Goal: Task Accomplishment & Management: Complete application form

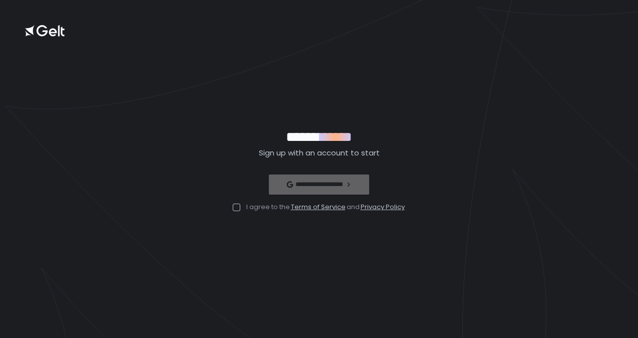
click at [237, 207] on div at bounding box center [237, 208] width 8 height 8
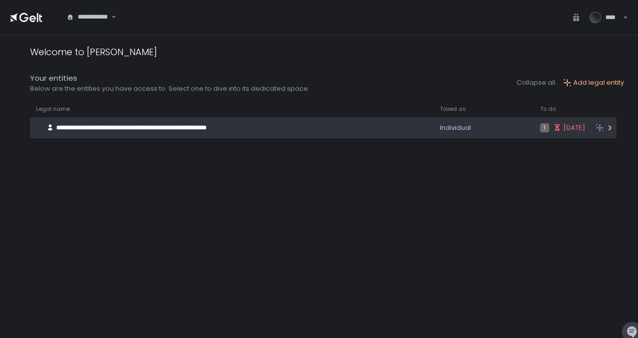
click at [335, 128] on div "**********" at bounding box center [217, 127] width 374 height 19
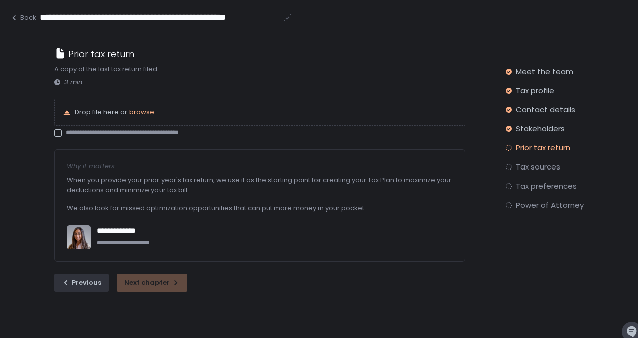
scroll to position [35, 0]
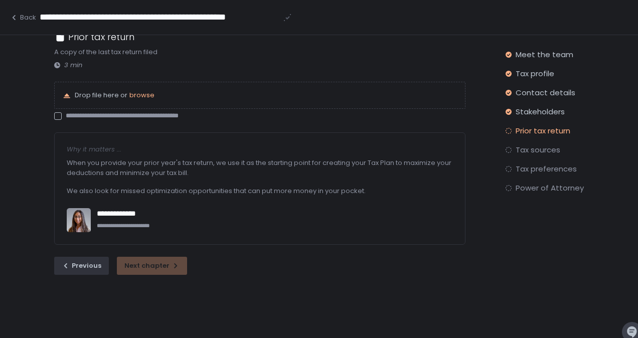
click at [542, 151] on span "Tax sources" at bounding box center [538, 150] width 45 height 10
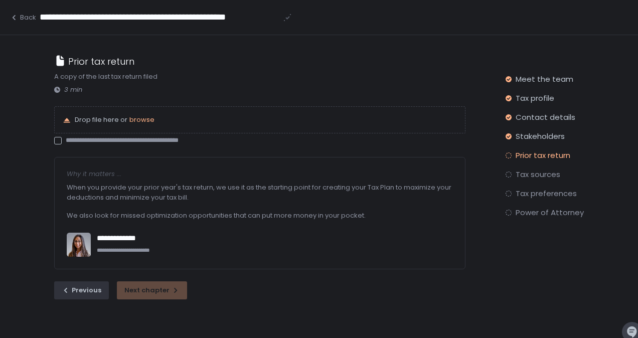
scroll to position [0, 0]
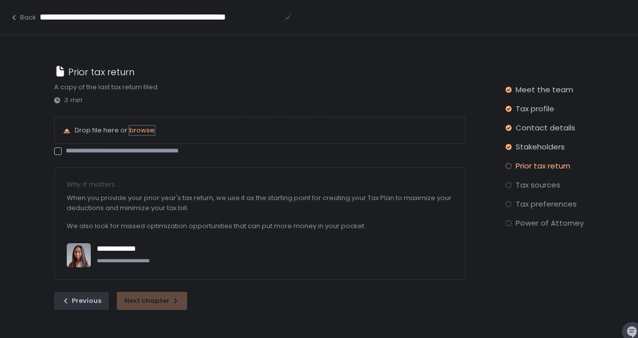
click at [140, 126] on span "browse" at bounding box center [141, 130] width 25 height 10
click at [142, 129] on span "browse" at bounding box center [141, 130] width 25 height 10
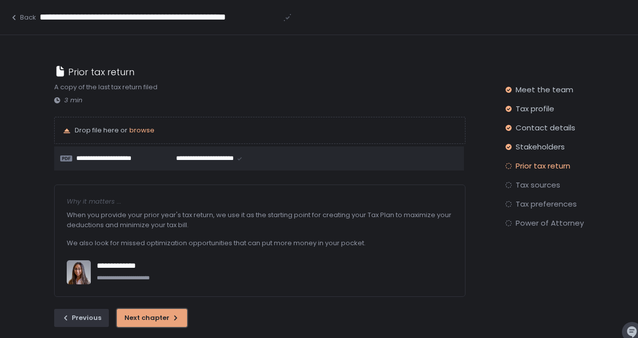
click at [159, 319] on div "Next chapter" at bounding box center [151, 317] width 55 height 9
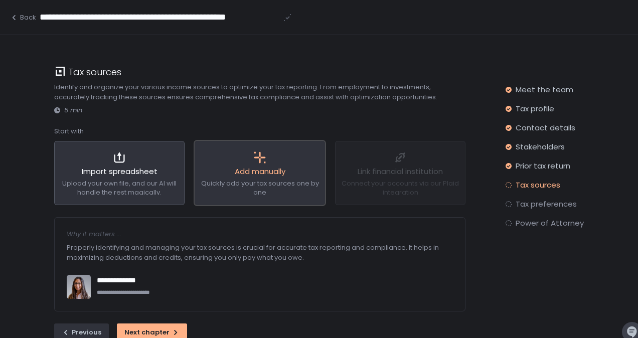
click at [265, 182] on span "Quickly add your tax sources one by one" at bounding box center [260, 188] width 118 height 19
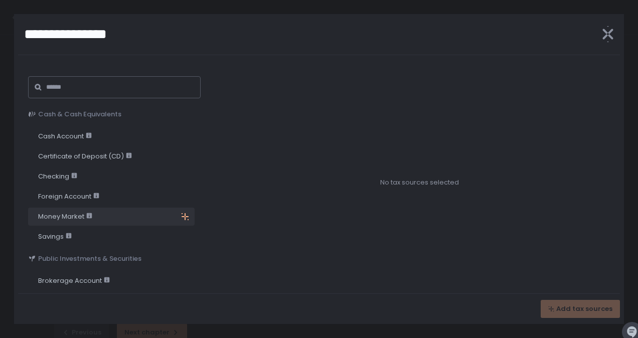
click at [70, 215] on span "Money Market" at bounding box center [65, 216] width 54 height 9
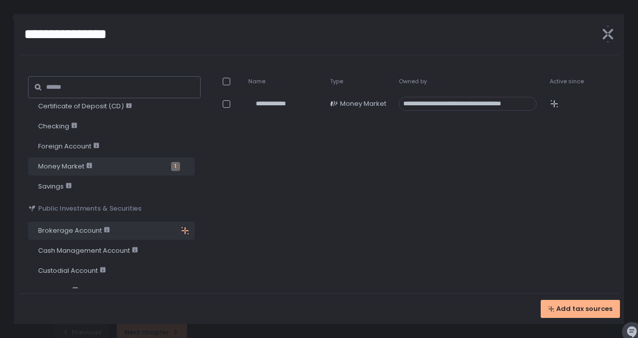
scroll to position [100, 0]
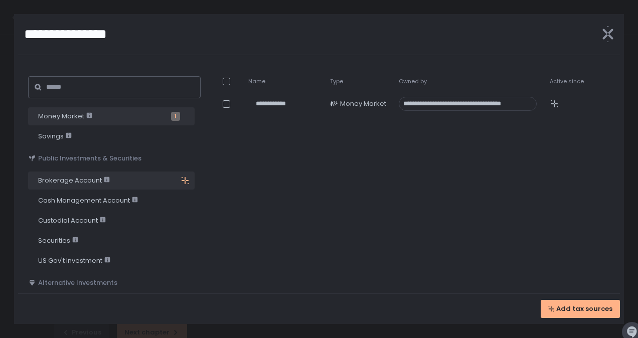
click at [73, 179] on span "Brokerage Account" at bounding box center [74, 180] width 72 height 9
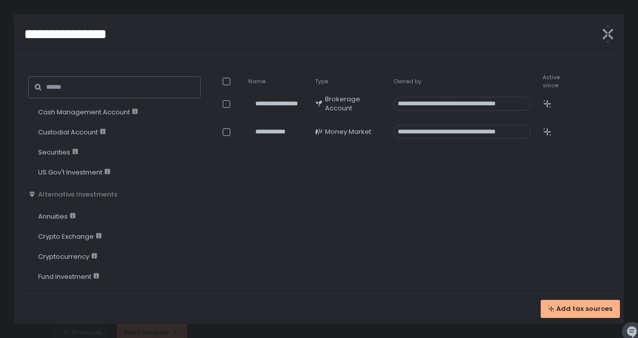
scroll to position [201, 0]
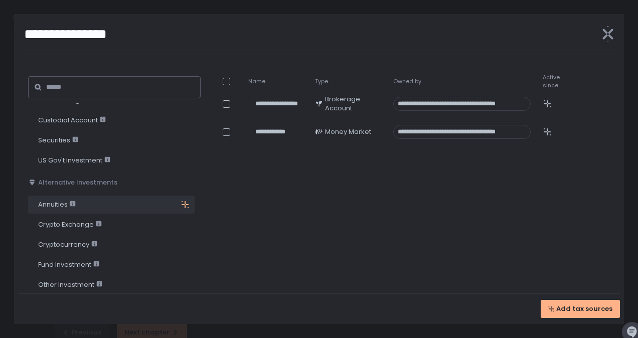
click at [60, 201] on span "Annuities" at bounding box center [57, 204] width 38 height 9
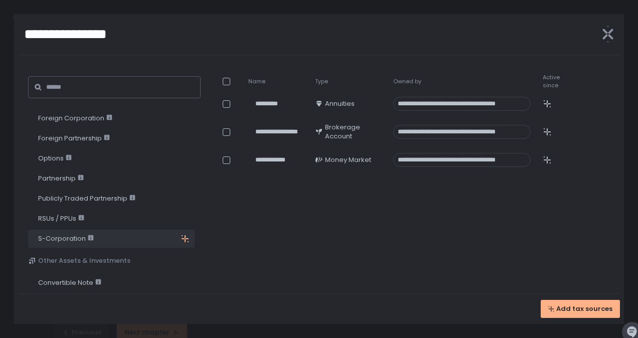
scroll to position [502, 0]
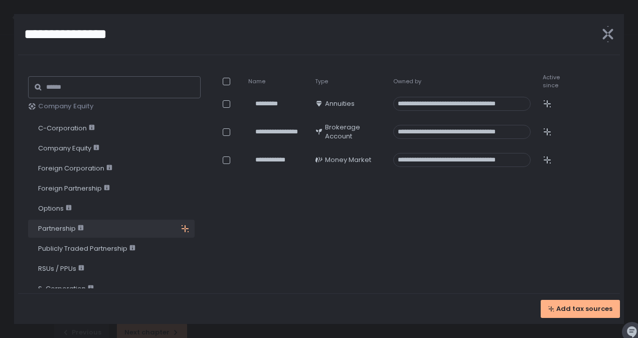
click at [51, 224] on span "Partnership" at bounding box center [61, 228] width 46 height 9
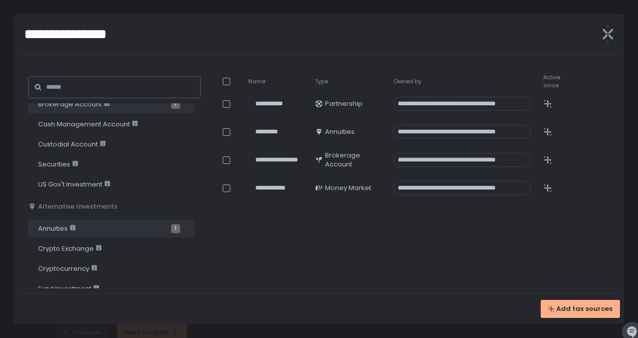
scroll to position [150, 0]
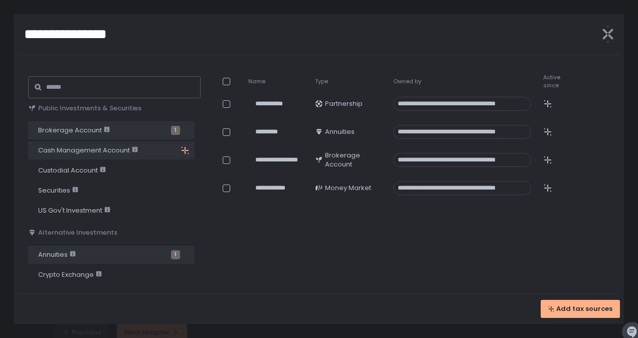
click at [104, 151] on span "Cash Management Account" at bounding box center [88, 150] width 100 height 9
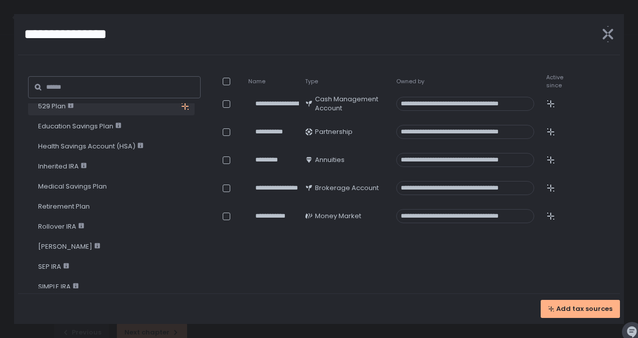
scroll to position [1053, 0]
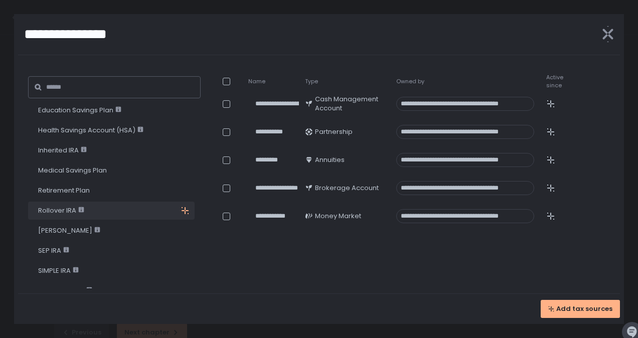
click at [58, 210] on span "Rollover IRA" at bounding box center [61, 210] width 46 height 9
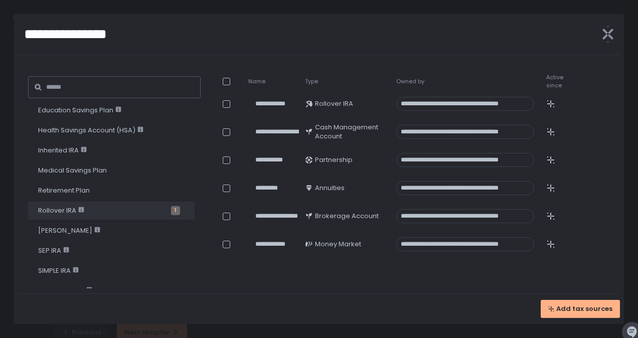
scroll to position [1103, 0]
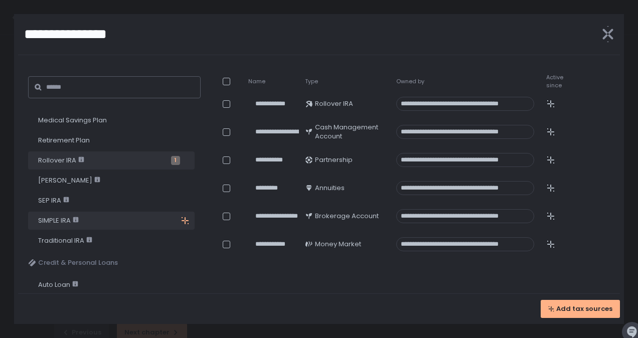
click at [116, 217] on span "SIMPLE IRA" at bounding box center [99, 220] width 123 height 9
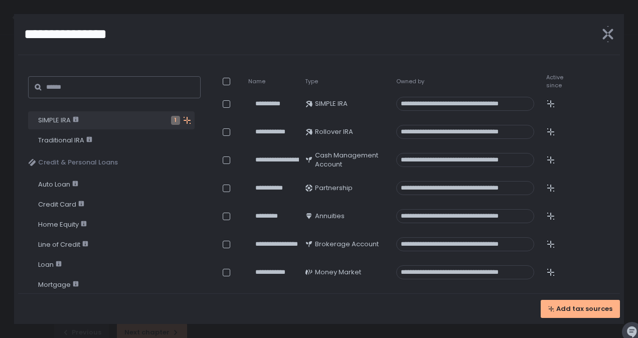
scroll to position [1254, 0]
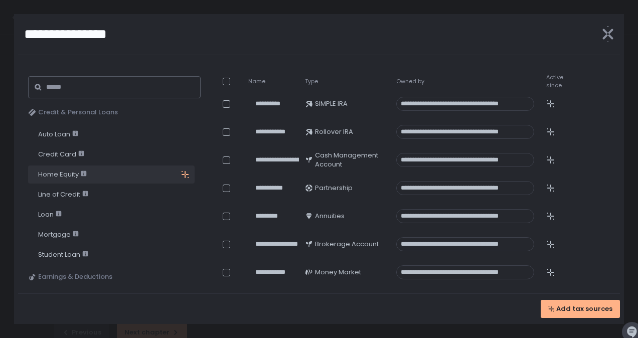
click at [103, 176] on span "Home Equity" at bounding box center [99, 174] width 123 height 9
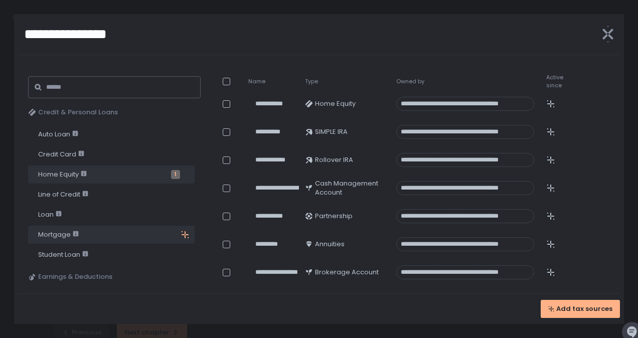
click at [101, 230] on span "Mortgage" at bounding box center [99, 234] width 123 height 9
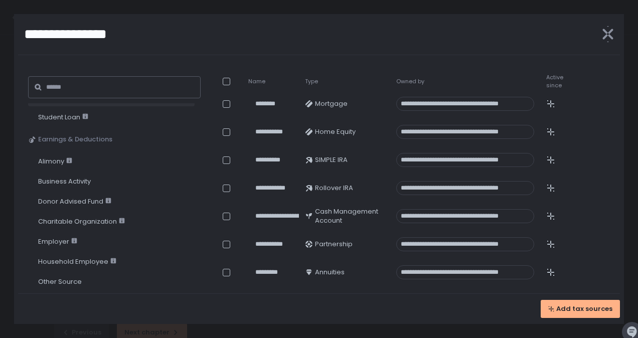
scroll to position [1404, 0]
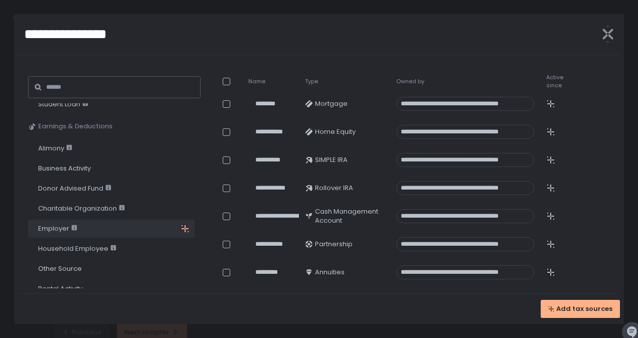
click at [117, 231] on span "Employer" at bounding box center [99, 228] width 123 height 9
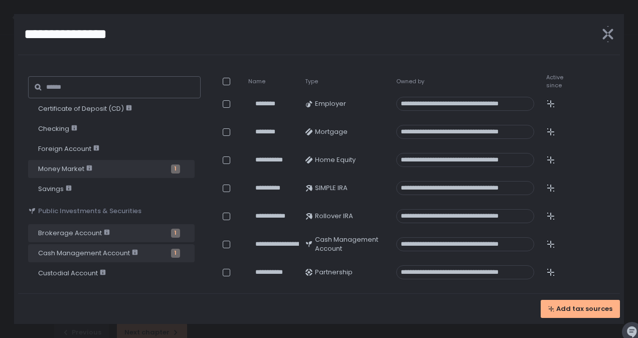
scroll to position [0, 0]
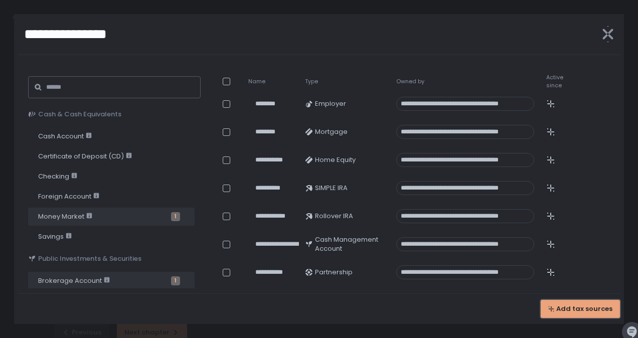
click at [583, 310] on span "Add tax sources" at bounding box center [584, 308] width 56 height 9
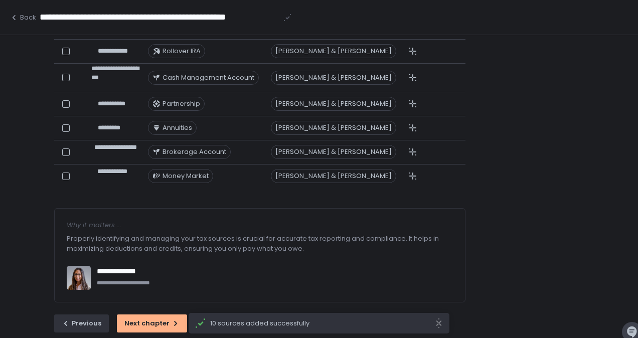
scroll to position [266, 0]
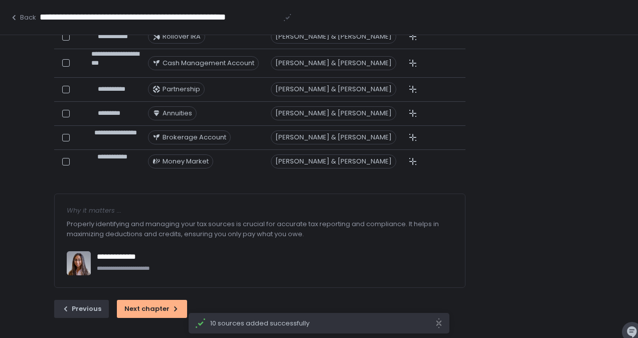
click at [163, 318] on div "**********" at bounding box center [274, 75] width 441 height 525
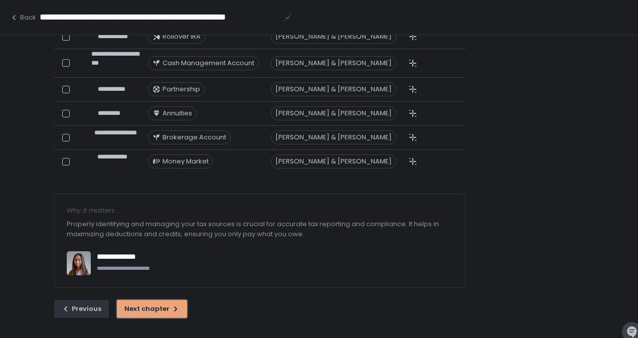
click at [160, 314] on button "Next chapter" at bounding box center [152, 309] width 70 height 18
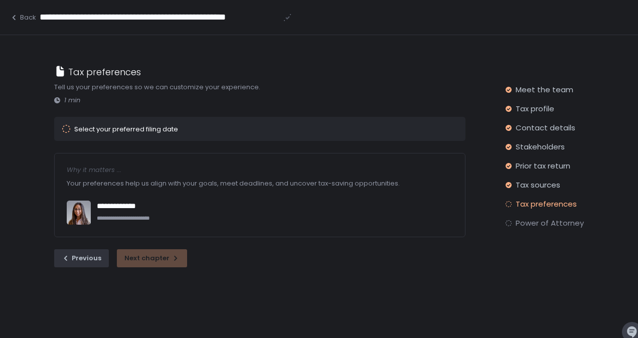
click at [119, 127] on div "Select your preferred filing date" at bounding box center [126, 129] width 104 height 7
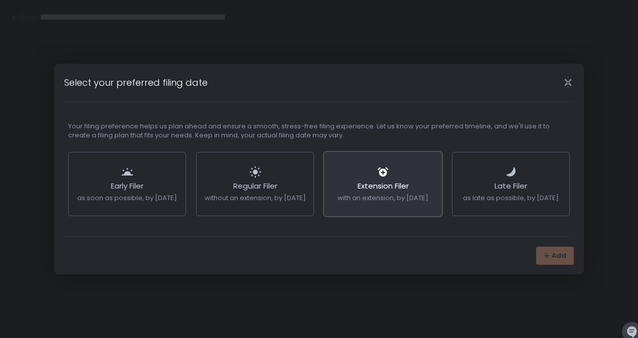
click at [400, 197] on span "with an extension, by [DATE]" at bounding box center [383, 198] width 91 height 10
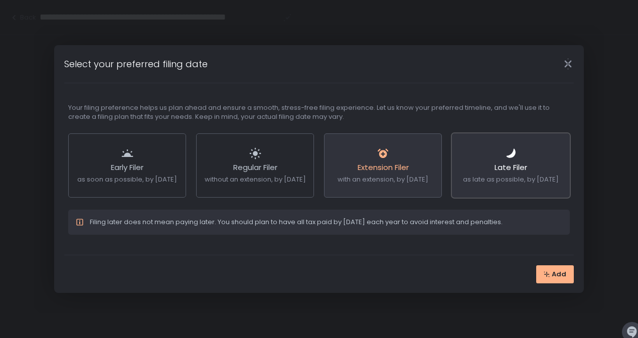
click at [504, 180] on span "as late as possible, by [DATE]" at bounding box center [511, 180] width 96 height 10
click at [413, 189] on div "Extension Filer with an extension, by [DATE]" at bounding box center [383, 165] width 91 height 63
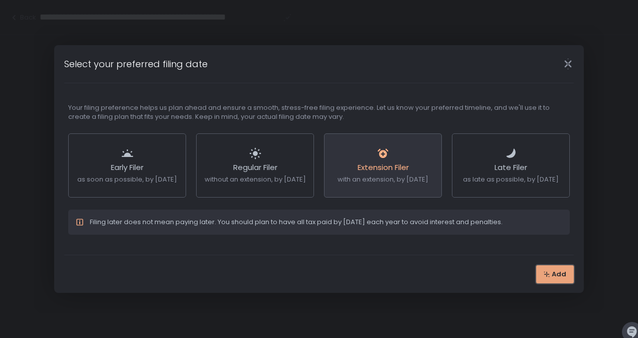
click at [561, 277] on span "Add" at bounding box center [559, 274] width 15 height 9
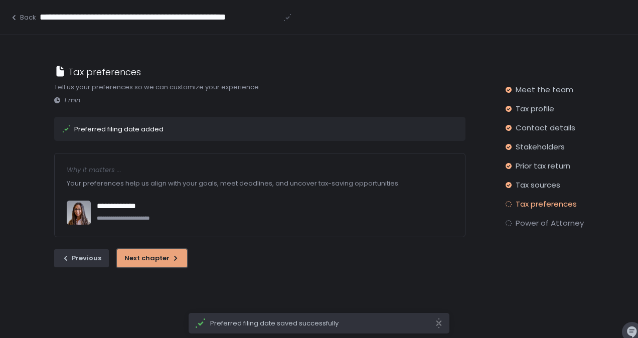
click at [166, 255] on div "Next chapter" at bounding box center [151, 258] width 55 height 9
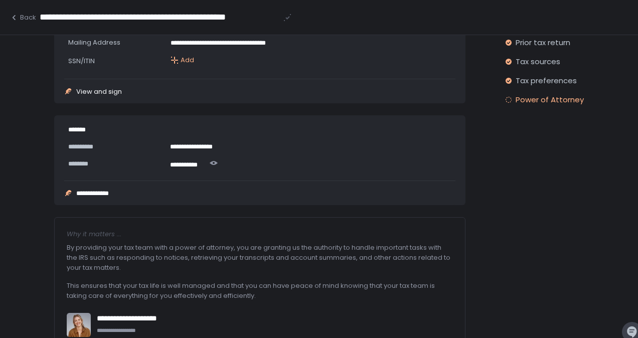
scroll to position [82, 0]
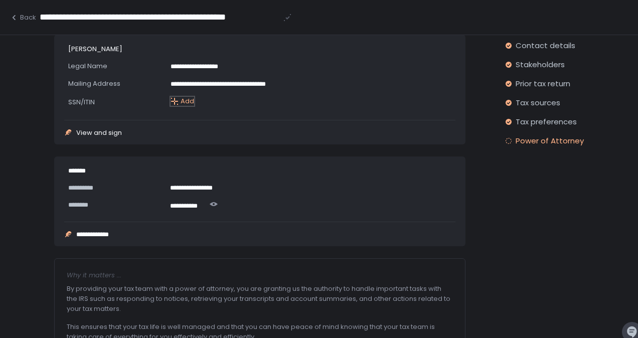
click at [180, 101] on div "Add" at bounding box center [183, 101] width 24 height 9
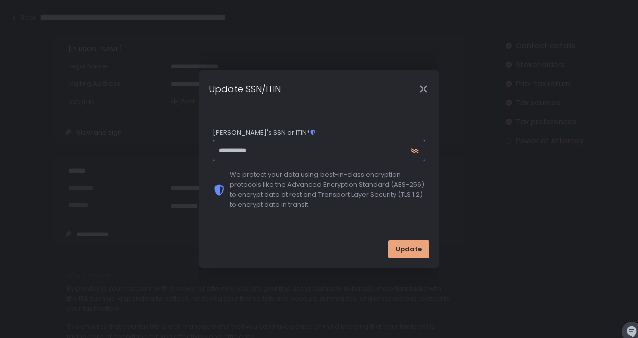
type input "**********"
click at [409, 250] on span "Update" at bounding box center [409, 249] width 26 height 9
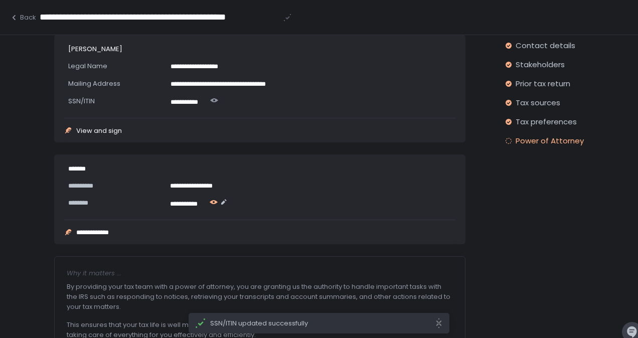
click at [215, 200] on icon "button" at bounding box center [214, 202] width 8 height 4
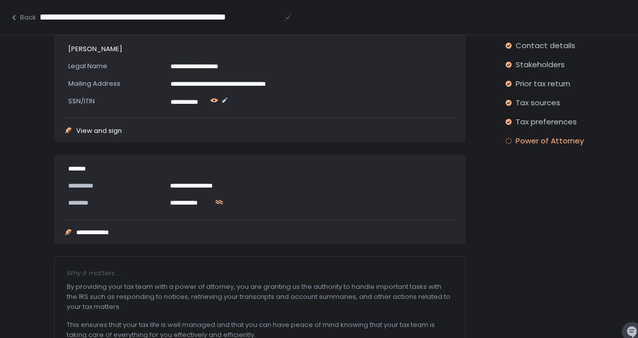
click at [214, 99] on icon "button" at bounding box center [214, 100] width 8 height 4
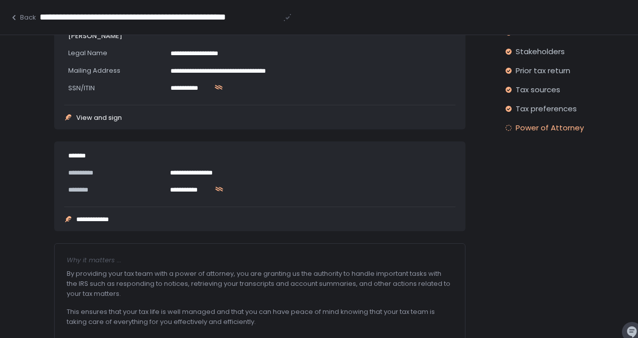
scroll to position [181, 0]
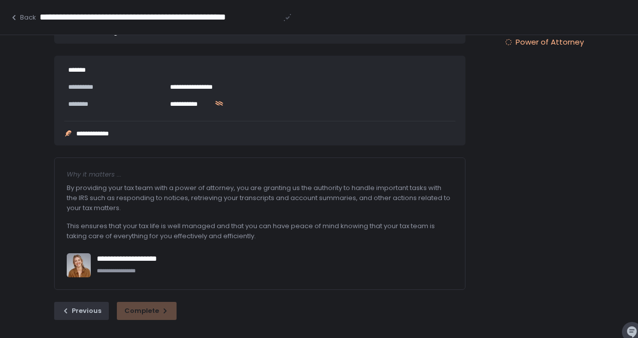
click at [141, 311] on div "Previous Complete" at bounding box center [259, 311] width 411 height 18
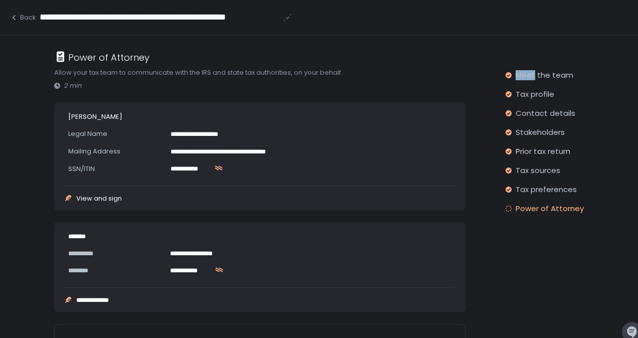
scroll to position [0, 0]
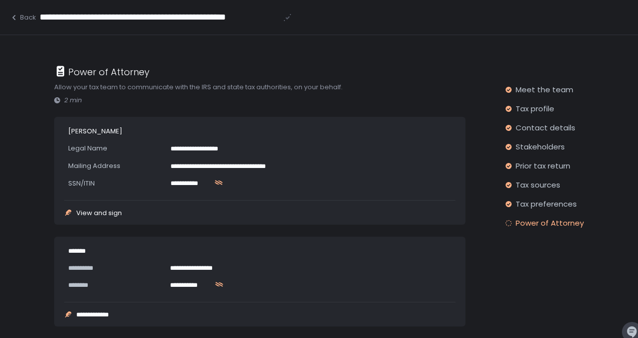
click at [108, 312] on div "**********" at bounding box center [99, 314] width 46 height 7
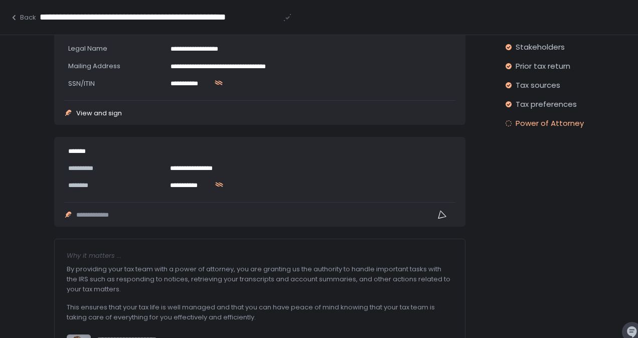
scroll to position [100, 0]
click at [104, 110] on div "View and sign" at bounding box center [99, 112] width 46 height 7
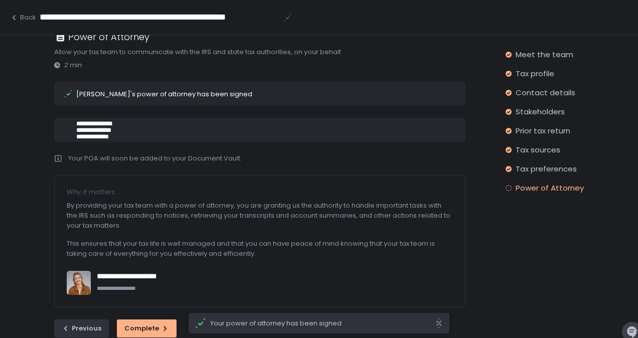
scroll to position [54, 0]
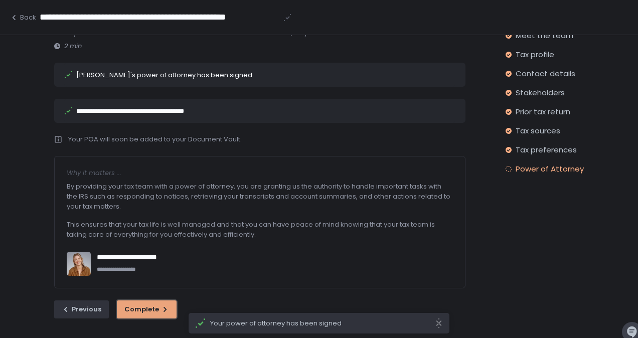
click at [150, 313] on div "Complete" at bounding box center [146, 309] width 45 height 9
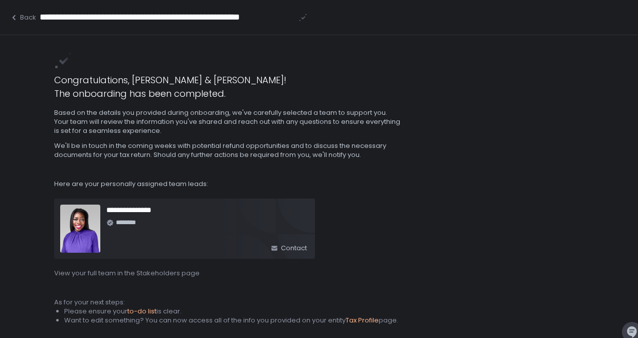
scroll to position [45, 0]
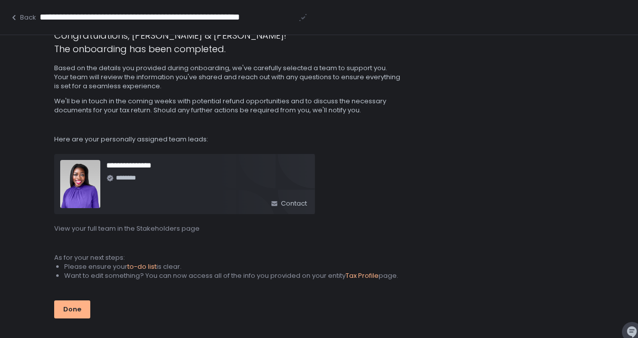
click at [136, 266] on span "to-do list" at bounding box center [141, 267] width 29 height 10
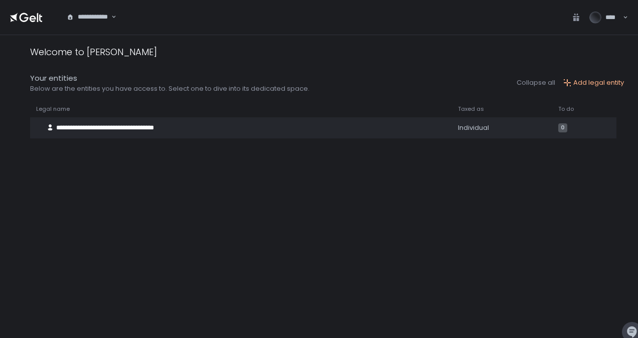
click at [27, 16] on icon at bounding box center [26, 18] width 32 height 14
click at [36, 15] on icon at bounding box center [26, 18] width 32 height 14
click at [105, 18] on div "**********" at bounding box center [89, 18] width 46 height 10
click at [347, 56] on div "Welcome to [PERSON_NAME]" at bounding box center [327, 53] width 594 height 16
click at [30, 16] on icon at bounding box center [26, 18] width 32 height 14
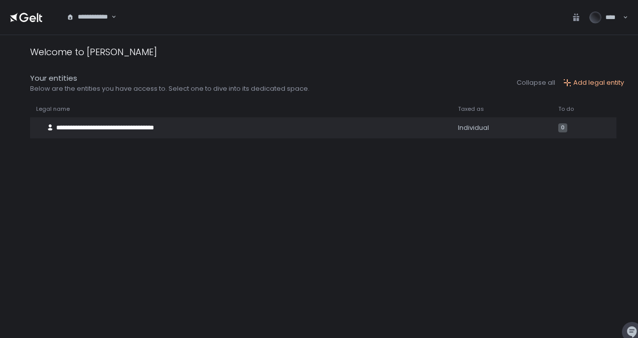
click at [619, 14] on span "****" at bounding box center [612, 17] width 15 height 9
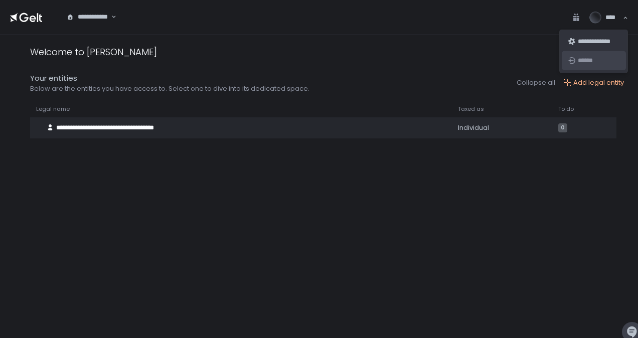
click at [595, 59] on div "******" at bounding box center [599, 60] width 42 height 9
